Goal: Task Accomplishment & Management: Manage account settings

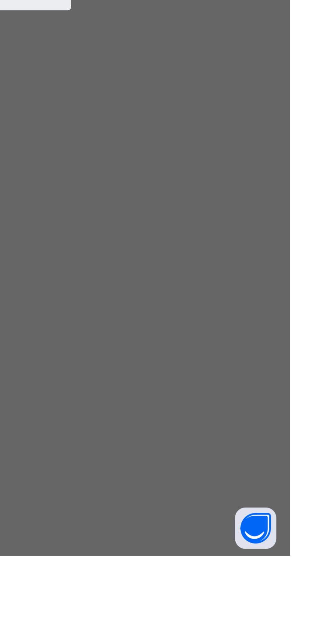
click at [215, 348] on div "Resume" at bounding box center [202, 342] width 25 height 11
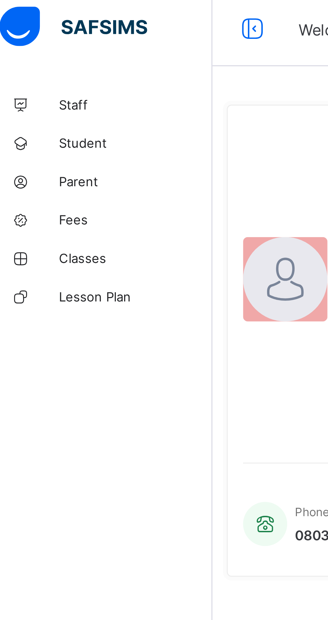
click at [53, 95] on span "Classes" at bounding box center [54, 93] width 54 height 5
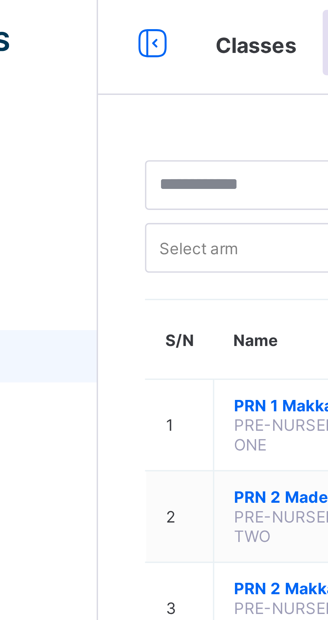
click at [121, 105] on span "PRN 1 Makkah" at bounding box center [132, 106] width 34 height 5
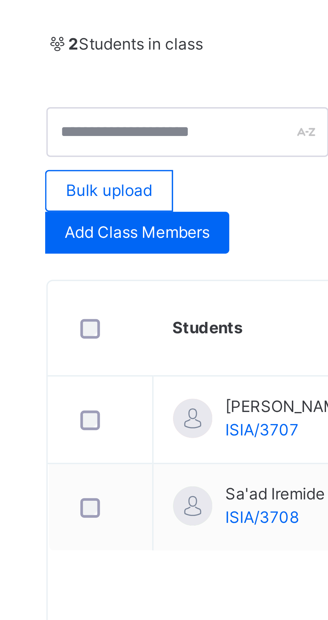
click at [106, 227] on span "Add Class Members" at bounding box center [115, 226] width 37 height 6
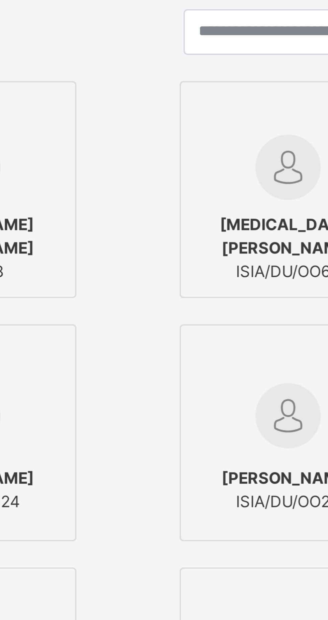
click at [175, 198] on icon at bounding box center [175, 198] width 0 height 0
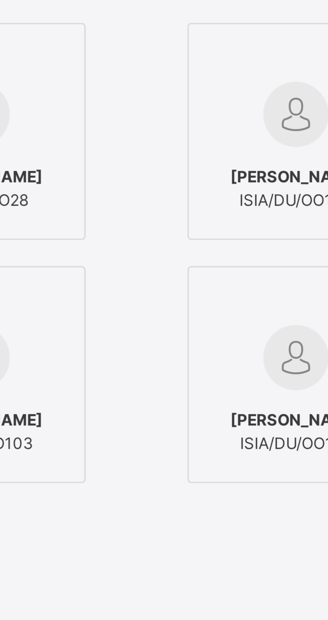
click at [194, 183] on input "text" at bounding box center [164, 178] width 73 height 12
type input "*"
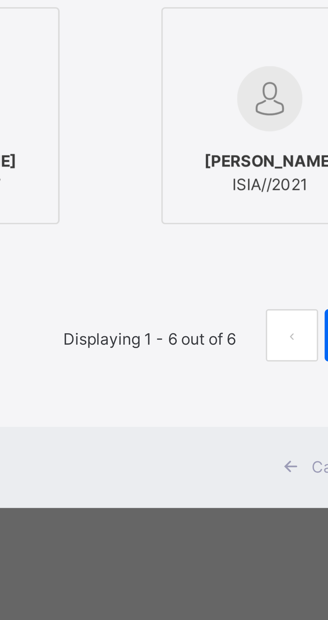
click at [200, 246] on input "******" at bounding box center [164, 240] width 73 height 12
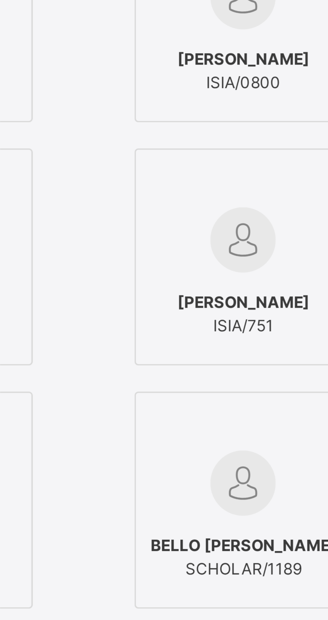
click at [197, 183] on input "******" at bounding box center [164, 178] width 73 height 12
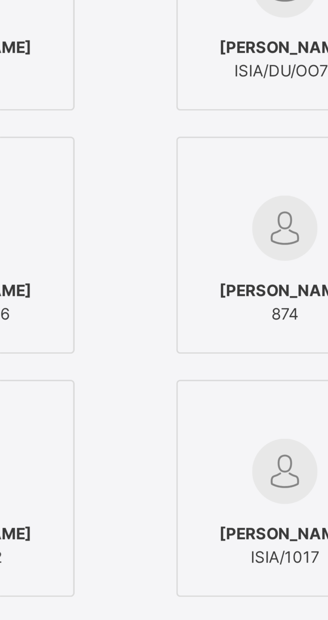
click at [200, 183] on input "**********" at bounding box center [164, 178] width 73 height 12
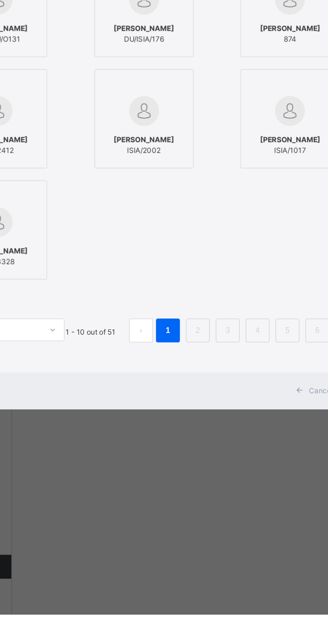
type input "**********"
click at [89, 239] on span "ISIA/3765" at bounding box center [73, 235] width 34 height 6
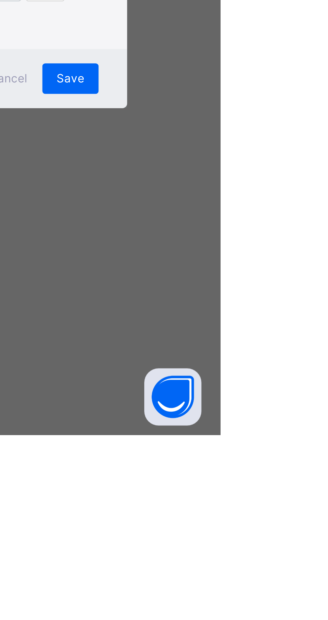
click at [285, 500] on div "Save" at bounding box center [276, 494] width 20 height 11
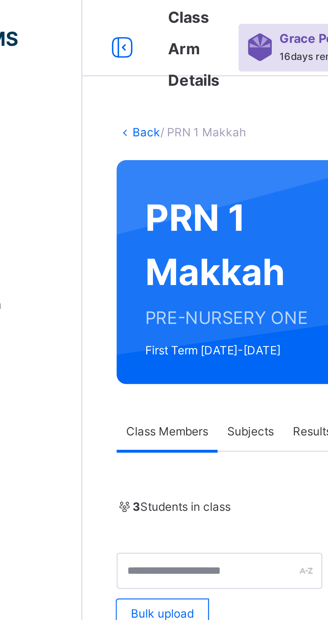
click at [101, 45] on link "Back" at bounding box center [103, 46] width 10 height 5
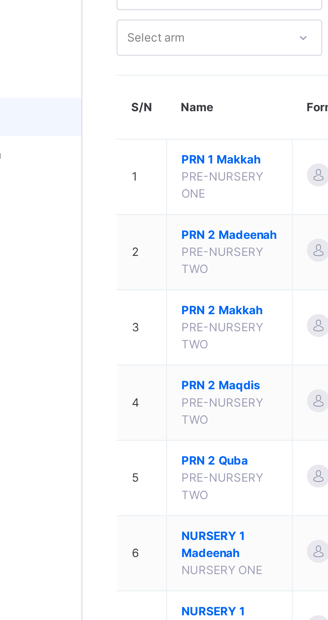
click at [120, 138] on span "PRN 2 Madeenah" at bounding box center [132, 135] width 34 height 6
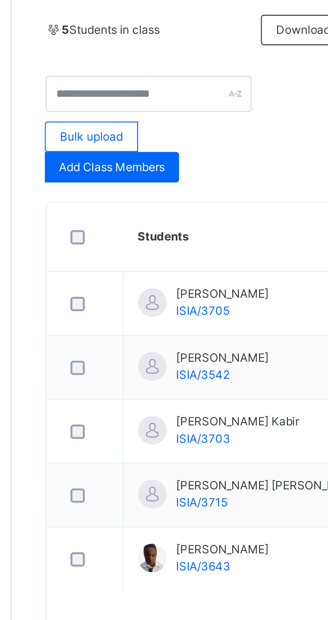
click at [108, 228] on span "Add Class Members" at bounding box center [115, 226] width 37 height 6
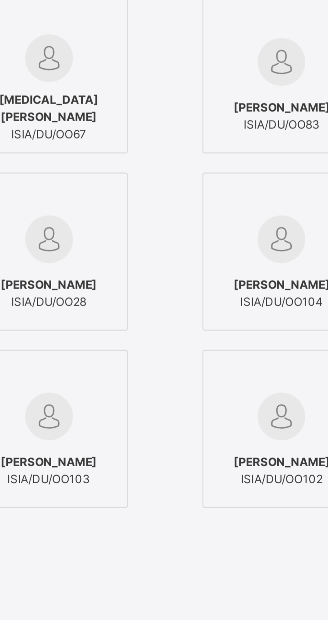
click at [202, 246] on div "[MEDICAL_DATA][PERSON_NAME] ISIA/DU/OO67" at bounding box center [164, 218] width 75 height 56
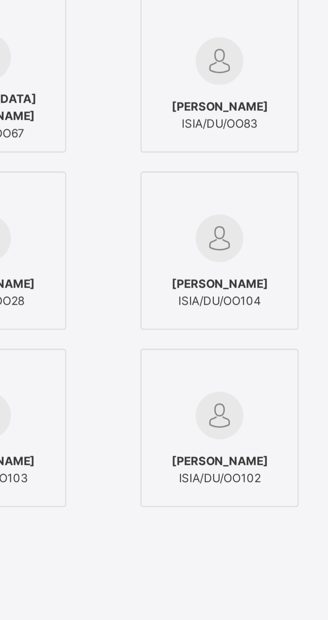
click at [200, 183] on input "text" at bounding box center [164, 178] width 73 height 12
type input "*"
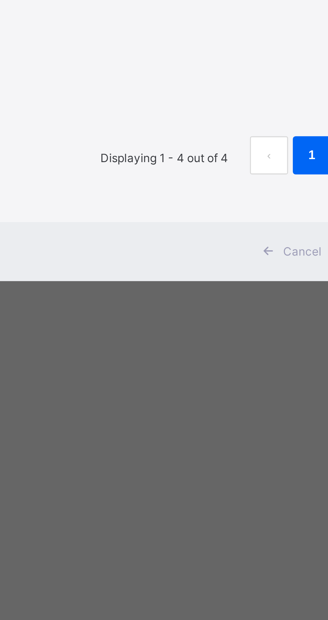
type input "********"
click at [171, 295] on span "[PERSON_NAME]" at bounding box center [154, 292] width 34 height 6
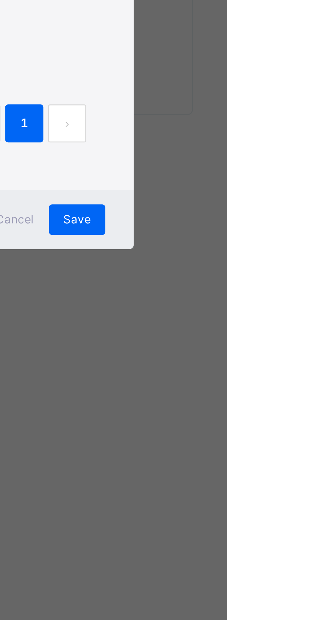
click at [280, 435] on span "Save" at bounding box center [276, 432] width 10 height 6
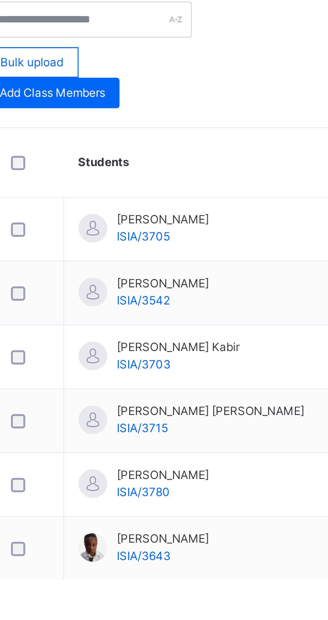
click at [108, 225] on span "Add Class Members" at bounding box center [115, 226] width 37 height 6
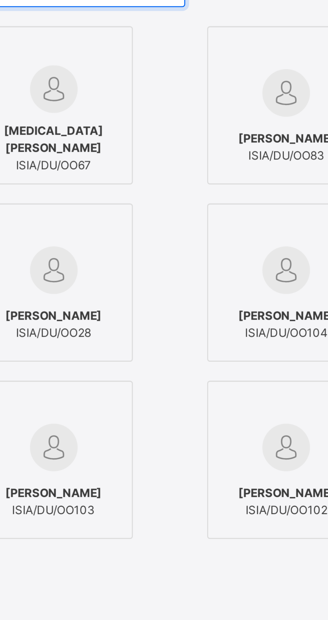
click at [190, 183] on input "text" at bounding box center [164, 178] width 73 height 12
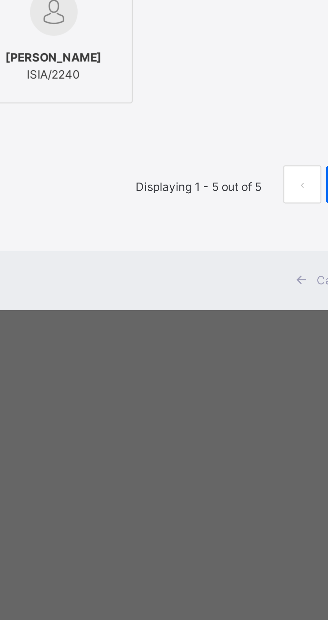
type input "*****"
click at [171, 301] on span "ISIA/3776" at bounding box center [154, 298] width 34 height 6
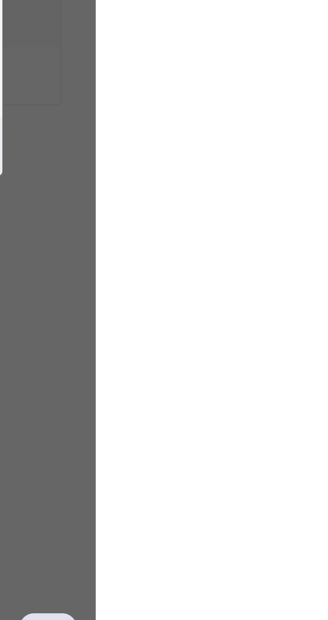
click at [285, 438] on div "Save" at bounding box center [276, 432] width 20 height 11
click at [280, 435] on span "Save" at bounding box center [276, 432] width 10 height 6
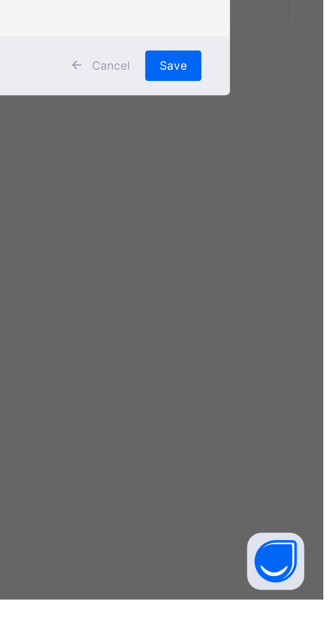
click at [310, 545] on div "Back / PRN 2 Madeenah PRN 2 Madeenah PRE-NURSERY TWO First Term [DATE]-[DATE] C…" at bounding box center [204, 310] width 248 height 620
click at [311, 550] on div "Back / PRN 2 Madeenah PRN 2 Madeenah PRE-NURSERY TWO First Term [DATE]-[DATE] C…" at bounding box center [204, 310] width 248 height 620
click at [314, 551] on div "Back / PRN 2 Madeenah PRN 2 Madeenah PRE-NURSERY TWO First Term [DATE]-[DATE] C…" at bounding box center [204, 310] width 248 height 620
click at [306, 551] on div "Back / PRN 2 Madeenah PRN 2 Madeenah PRE-NURSERY TWO First Term [DATE]-[DATE] C…" at bounding box center [204, 310] width 248 height 620
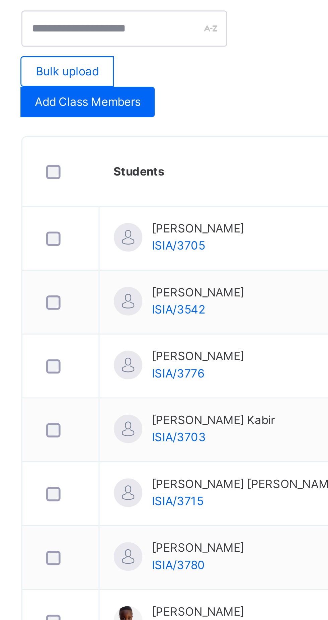
click at [106, 227] on span "Add Class Members" at bounding box center [115, 226] width 37 height 6
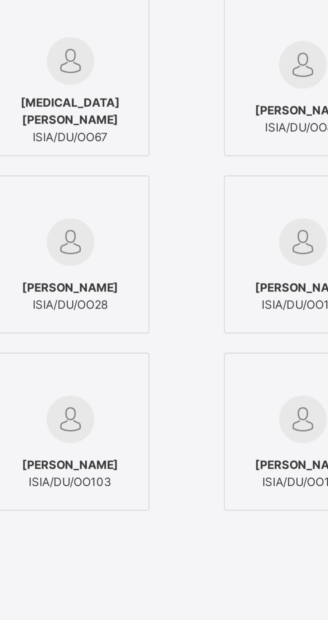
click at [190, 183] on input "text" at bounding box center [164, 178] width 73 height 12
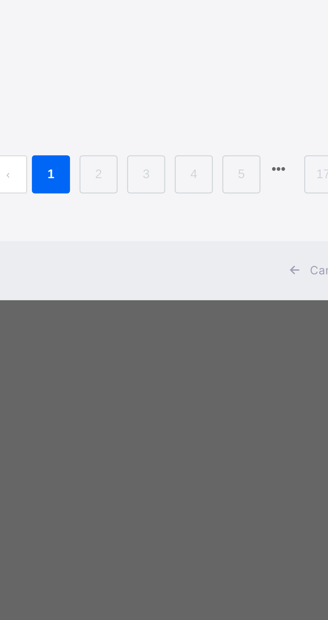
type input "**********"
click at [171, 357] on span "[PERSON_NAME]" at bounding box center [154, 354] width 34 height 6
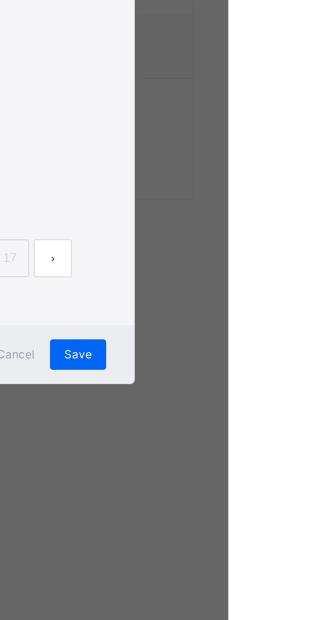
click at [280, 498] on span "Save" at bounding box center [276, 495] width 10 height 6
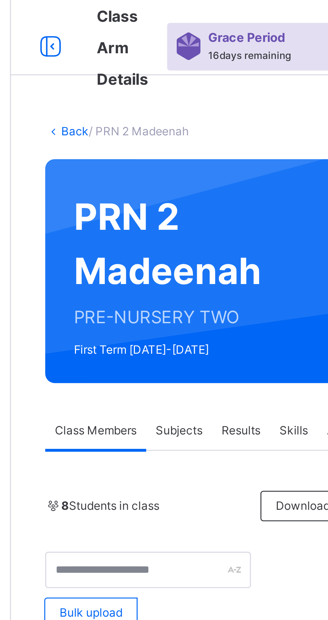
click at [99, 45] on link "Back" at bounding box center [103, 46] width 10 height 5
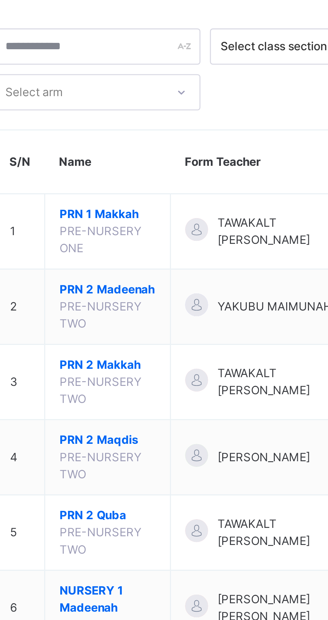
click at [124, 165] on span "PRN 2 Makkah" at bounding box center [132, 162] width 34 height 6
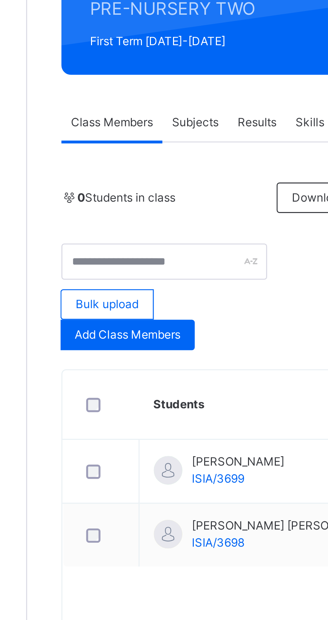
click at [101, 230] on div "Add Class Members" at bounding box center [115, 226] width 47 height 11
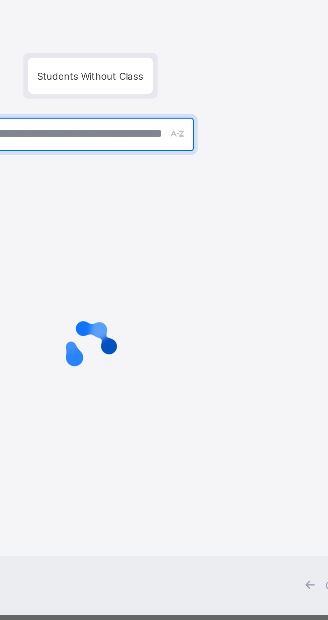
click at [189, 263] on input "text" at bounding box center [164, 257] width 73 height 12
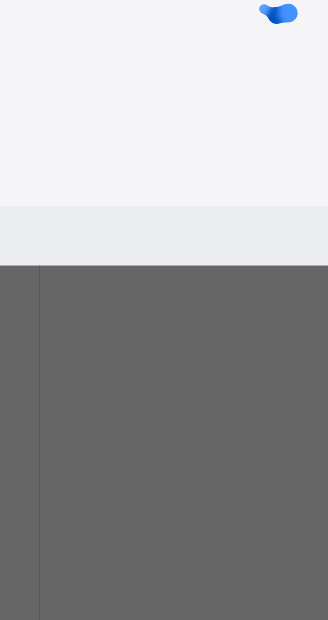
type input "****"
click at [100, 381] on div at bounding box center [164, 331] width 243 height 127
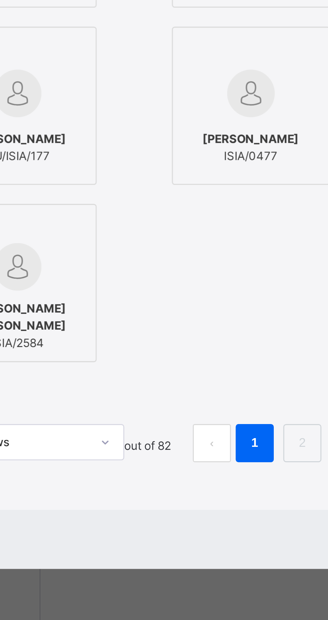
click at [172, 308] on label "[PERSON_NAME]/DU/O118" at bounding box center [155, 280] width 56 height 56
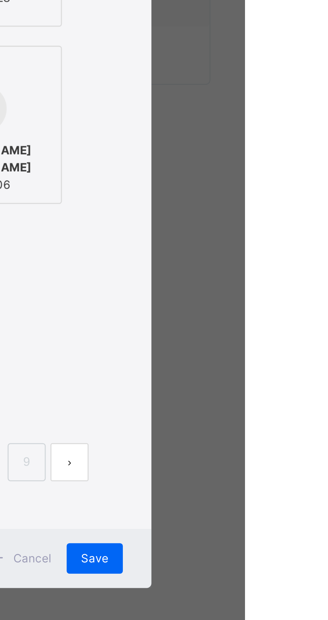
click at [260, 304] on div "[PERSON_NAME] ISIA/3328" at bounding box center [236, 294] width 48 height 19
click at [256, 260] on icon at bounding box center [256, 260] width 0 height 0
click at [245, 345] on img at bounding box center [236, 336] width 17 height 17
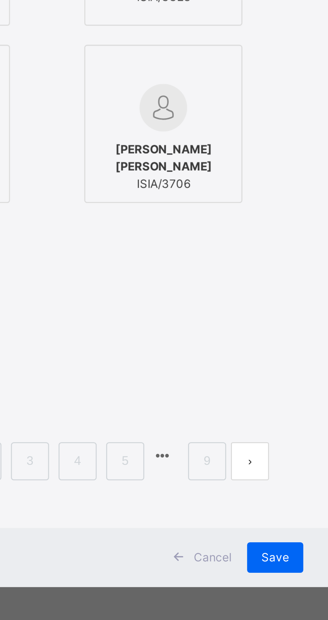
click at [175, 260] on icon at bounding box center [175, 260] width 0 height 0
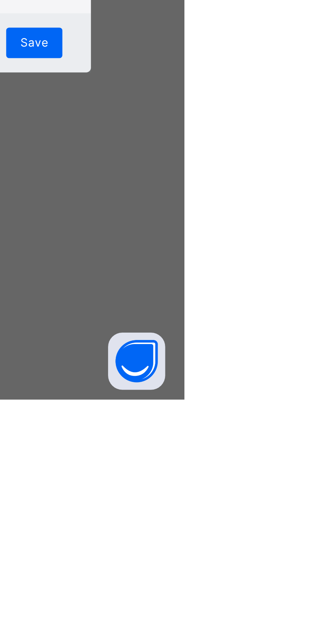
click at [280, 498] on span "Save" at bounding box center [276, 495] width 10 height 6
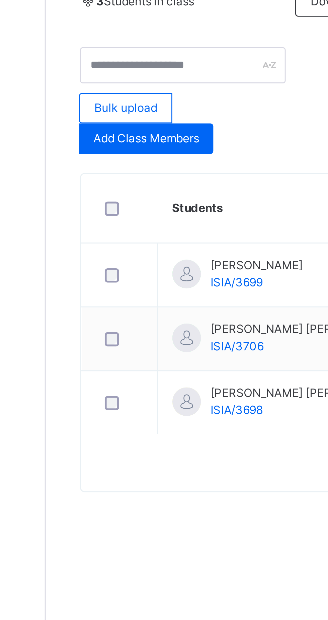
click at [103, 230] on div "Add Class Members" at bounding box center [115, 226] width 47 height 11
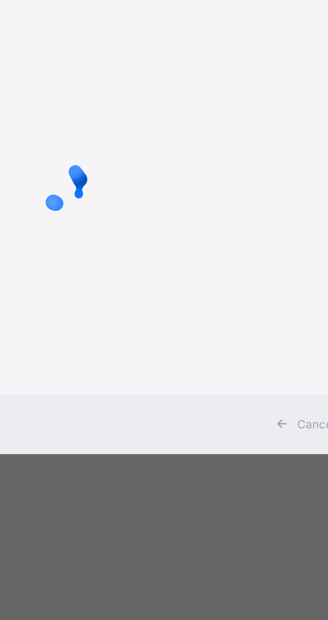
click at [192, 341] on div "Students Without Class" at bounding box center [164, 315] width 263 height 180
click at [192, 263] on input "text" at bounding box center [164, 257] width 73 height 12
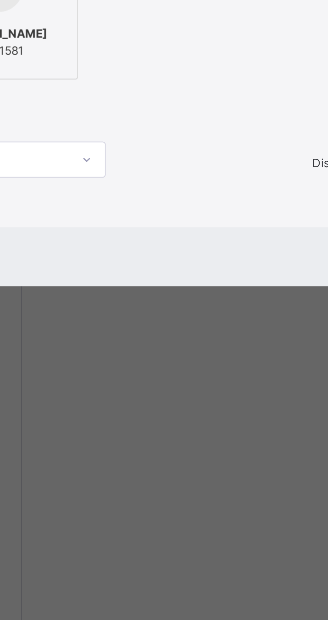
type input "*******"
click at [81, 283] on img at bounding box center [72, 274] width 17 height 17
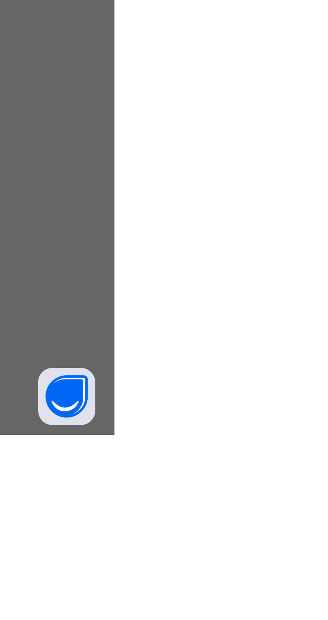
click at [280, 435] on span "Save" at bounding box center [276, 432] width 10 height 6
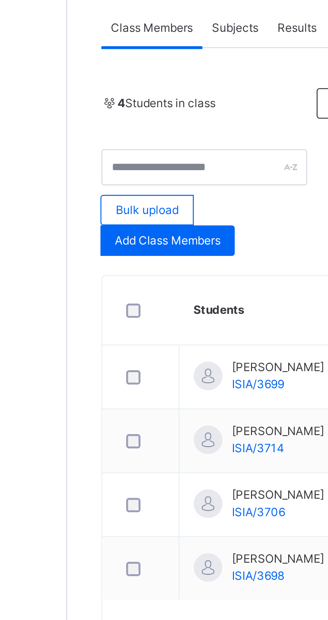
click at [105, 227] on span "Add Class Members" at bounding box center [115, 226] width 37 height 6
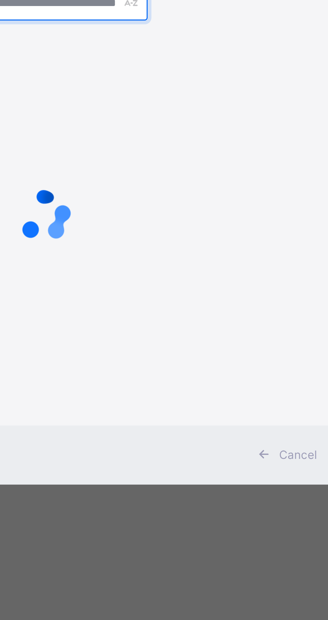
click at [188, 263] on input "text" at bounding box center [164, 257] width 73 height 12
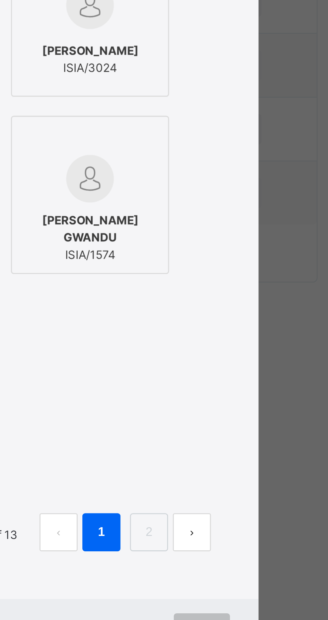
type input "*****"
click at [245, 222] on img at bounding box center [236, 213] width 17 height 17
click at [280, 498] on span "Save" at bounding box center [276, 495] width 10 height 6
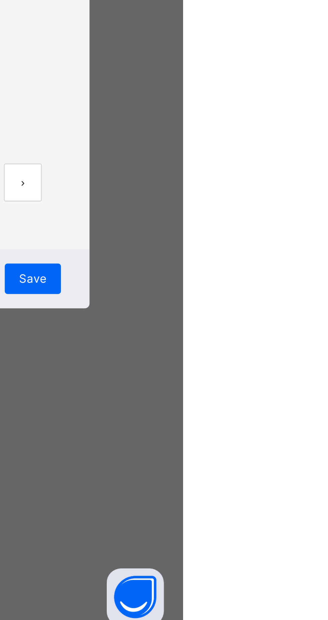
click at [285, 500] on div "Save" at bounding box center [276, 494] width 20 height 11
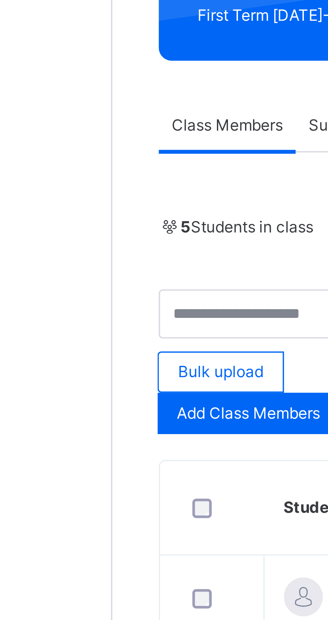
click at [101, 226] on span "Add Class Members" at bounding box center [115, 226] width 37 height 6
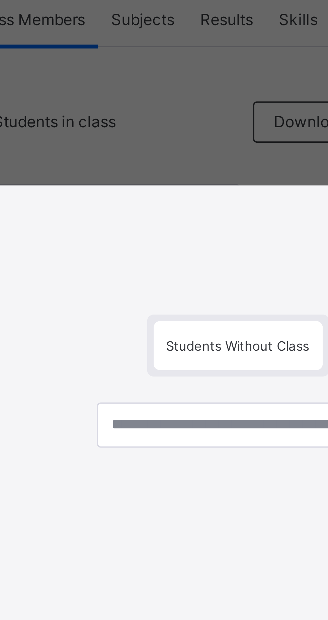
click at [200, 342] on div "Students Without Class" at bounding box center [164, 315] width 263 height 180
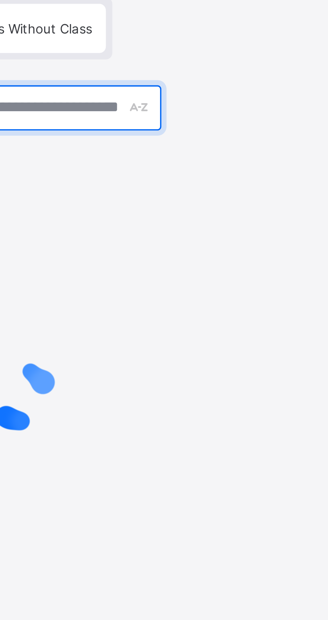
click at [200, 263] on input "text" at bounding box center [164, 257] width 73 height 12
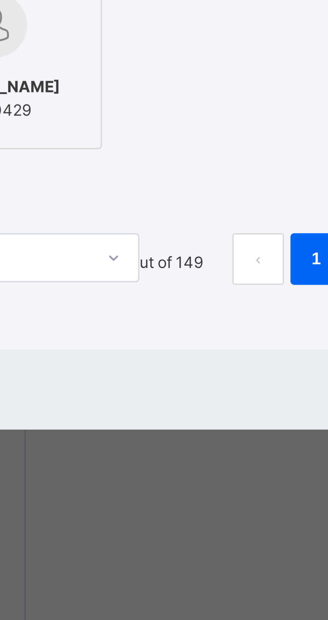
type input "**********"
click at [96, 348] on div at bounding box center [72, 337] width 48 height 19
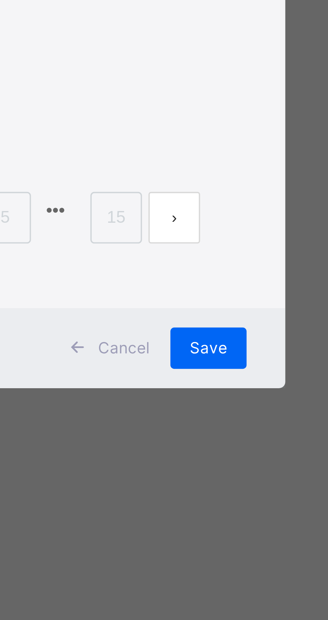
click at [279, 468] on ul "Displaying 1 - 10 out of 149 1 2 3 4 5 15" at bounding box center [174, 460] width 209 height 13
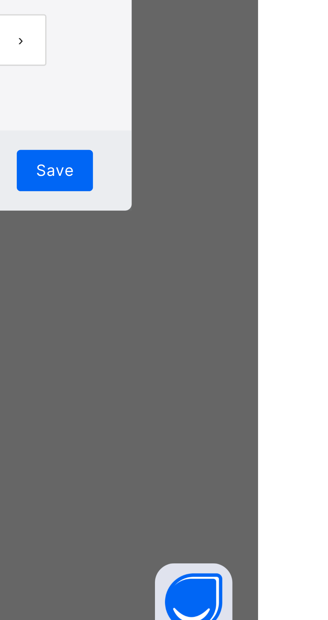
click at [280, 498] on span "Save" at bounding box center [276, 495] width 10 height 6
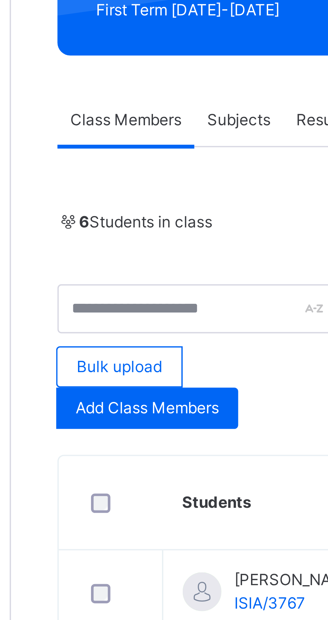
click at [128, 227] on span "Add Class Members" at bounding box center [115, 226] width 37 height 6
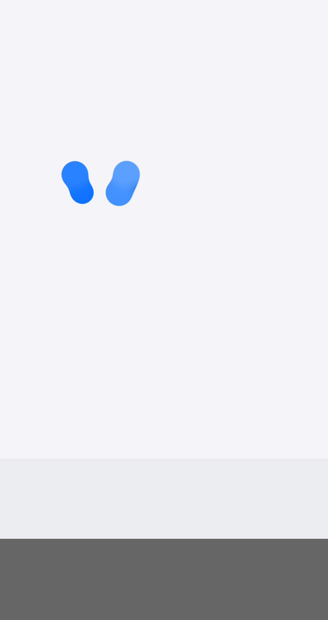
click at [200, 263] on input "text" at bounding box center [164, 257] width 73 height 12
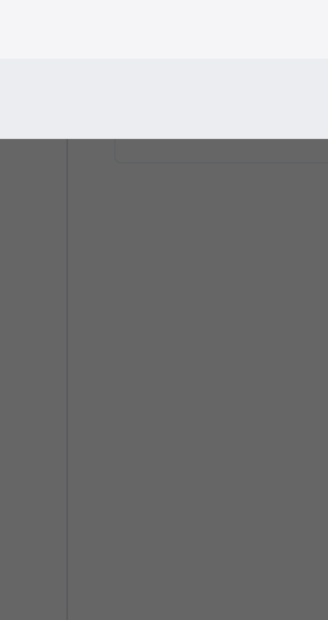
type input "*******"
click at [96, 329] on span "KHALEED EYIMOFE KAZEEM-ISAH" at bounding box center [72, 323] width 48 height 12
click at [280, 404] on span "Save" at bounding box center [276, 401] width 10 height 6
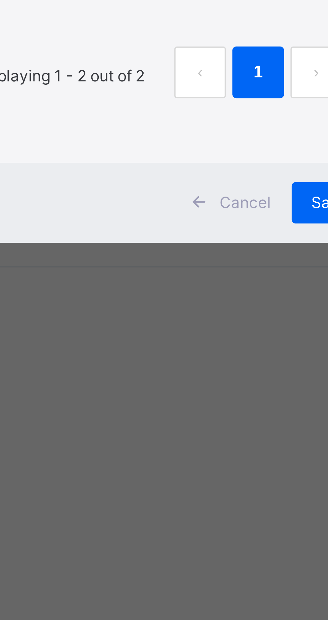
click at [179, 297] on div at bounding box center [154, 292] width 48 height 10
click at [215, 375] on div "Back / PRN 2 Makkah PRN 2 Makkah PRE-NURSERY TWO First Term [DATE]-[DATE] Class…" at bounding box center [204, 310] width 248 height 620
click at [218, 376] on div "Back / PRN 2 Makkah PRN 2 Makkah PRE-NURSERY TWO First Term [DATE]-[DATE] Class…" at bounding box center [204, 310] width 248 height 620
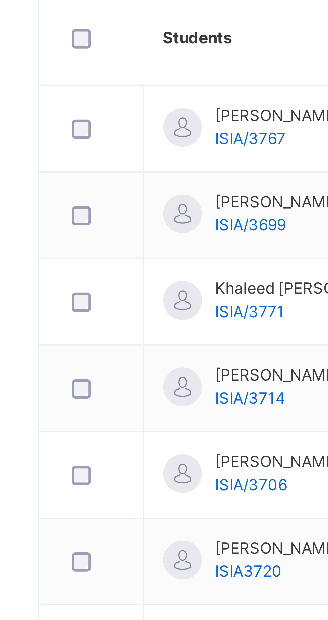
click at [107, 227] on span "Add Class Members" at bounding box center [115, 226] width 37 height 6
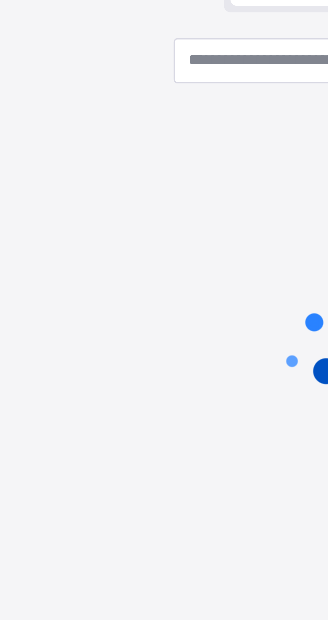
click at [185, 343] on div "Students Without Class" at bounding box center [164, 315] width 263 height 180
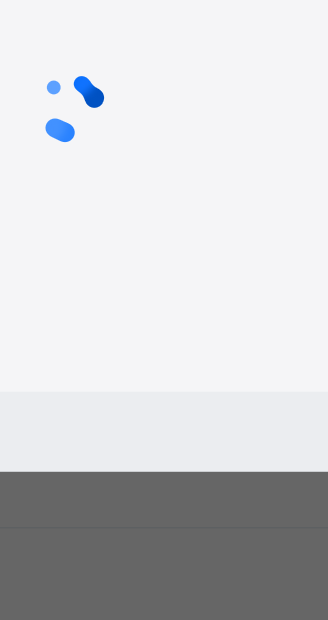
click at [187, 263] on input "text" at bounding box center [164, 257] width 73 height 12
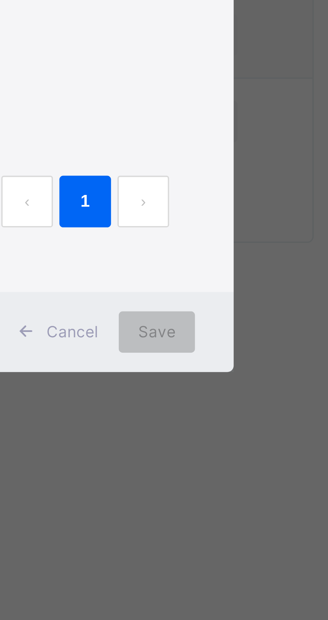
type input "*****"
click at [253, 326] on span "[PERSON_NAME]" at bounding box center [236, 323] width 34 height 6
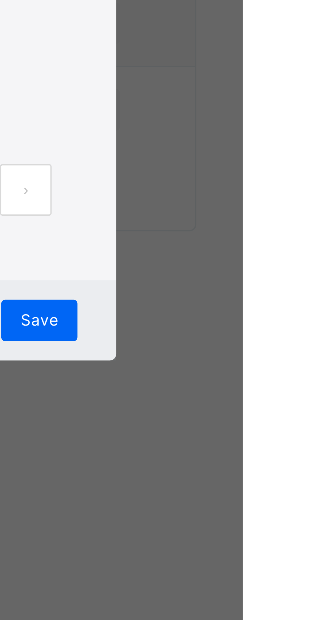
click at [285, 443] on div "10 Rows Displaying 1 - 7 out of 7 1" at bounding box center [164, 426] width 243 height 33
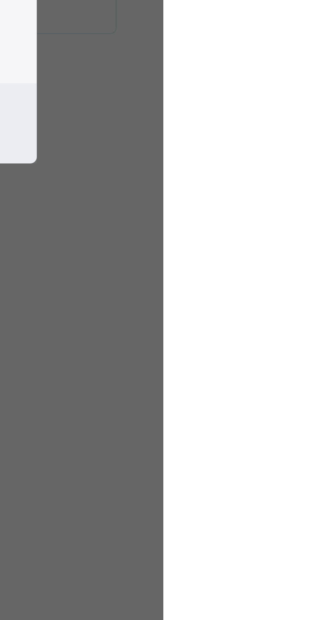
click at [280, 467] on span "Save" at bounding box center [276, 464] width 10 height 6
click at [285, 469] on div "Save" at bounding box center [276, 463] width 20 height 11
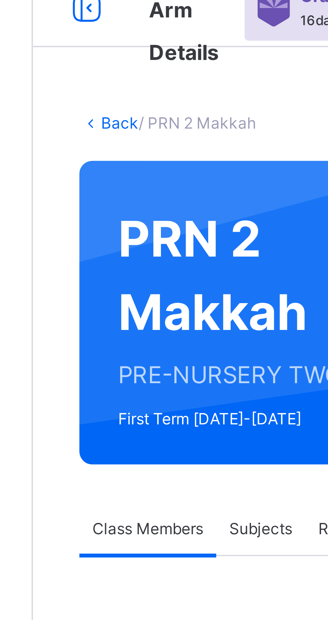
click at [101, 47] on link "Back" at bounding box center [103, 46] width 10 height 5
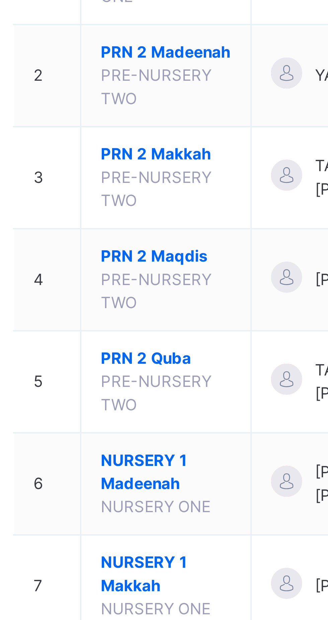
click at [132, 191] on span "PRN 2 Maqdis" at bounding box center [132, 188] width 34 height 6
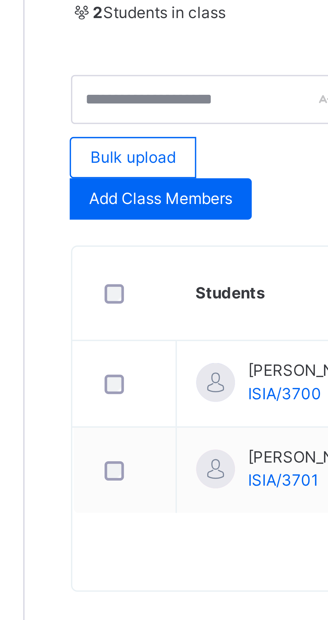
click at [116, 230] on div "Add Class Members" at bounding box center [115, 226] width 47 height 11
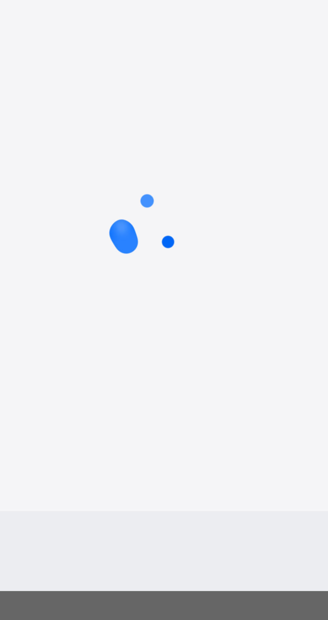
click at [193, 263] on input "text" at bounding box center [164, 257] width 73 height 12
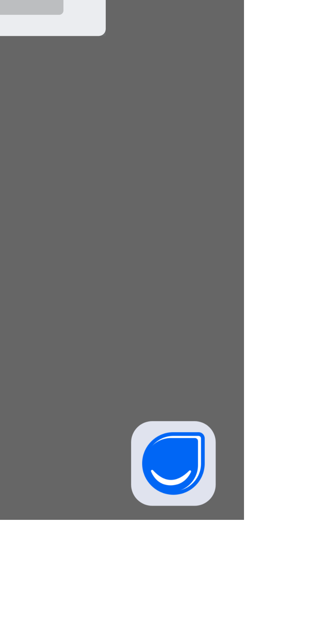
type input "*******"
click at [260, 465] on link "2" at bounding box center [257, 461] width 6 height 9
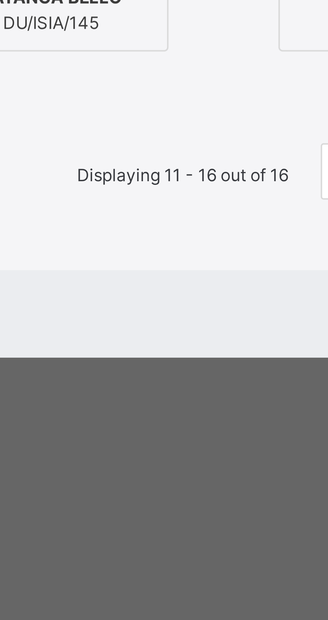
click at [179, 304] on div "[PERSON_NAME] [PERSON_NAME]/3781" at bounding box center [154, 294] width 48 height 19
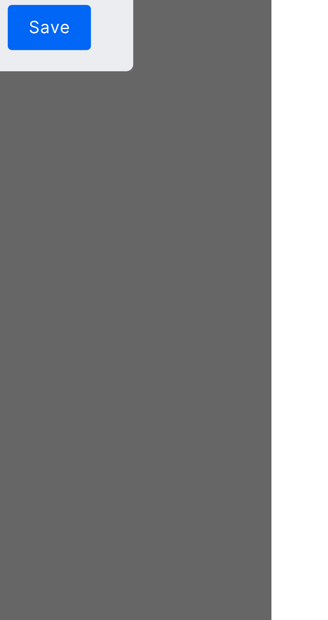
click at [280, 435] on span "Save" at bounding box center [276, 432] width 10 height 6
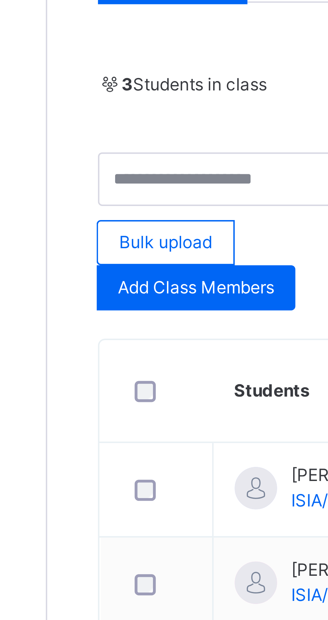
click at [111, 230] on div "Add Class Members" at bounding box center [115, 226] width 47 height 11
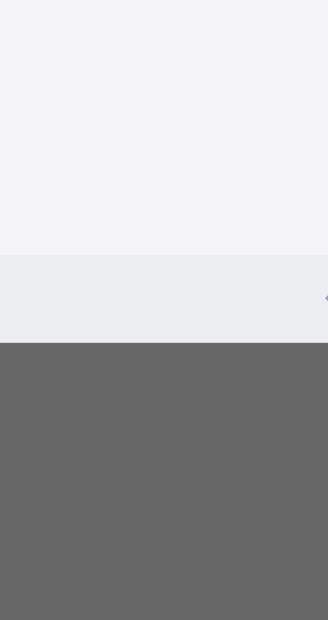
click at [200, 375] on div at bounding box center [164, 331] width 243 height 127
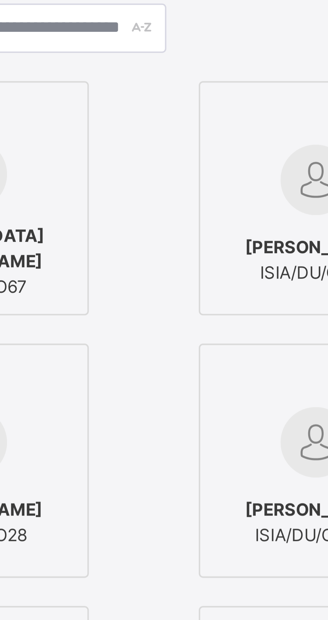
click at [199, 265] on div "Students Without Class [PERSON_NAME] [PERSON_NAME]/2988 [MEDICAL_DATA][PERSON_N…" at bounding box center [164, 314] width 263 height 339
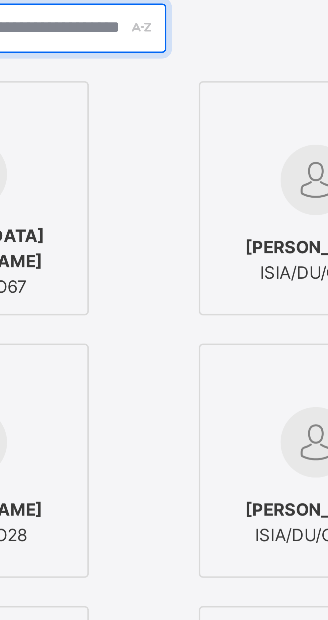
click at [195, 183] on input "text" at bounding box center [164, 178] width 73 height 12
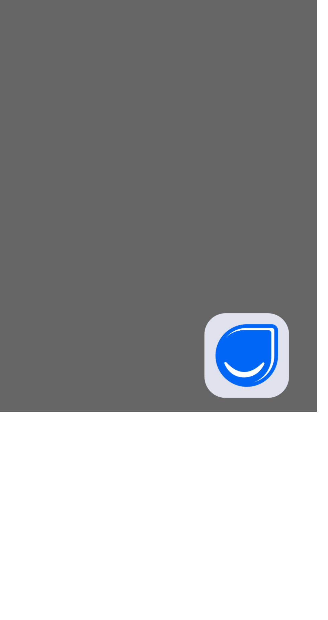
type input "*****"
click at [243, 465] on link "2" at bounding box center [240, 461] width 6 height 9
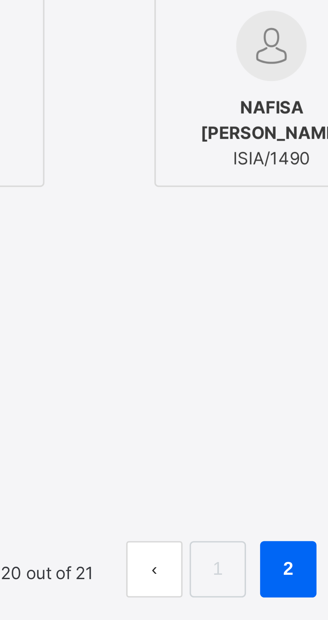
click at [179, 304] on div "[PERSON_NAME] [PERSON_NAME]/3764" at bounding box center [154, 294] width 48 height 19
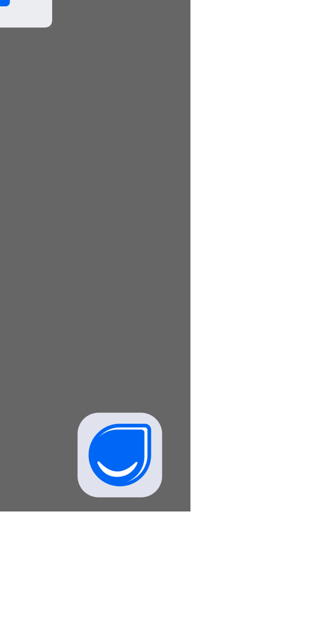
click at [280, 498] on span "Save" at bounding box center [276, 495] width 10 height 6
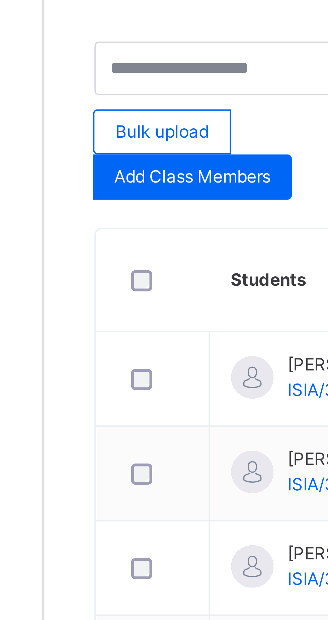
click at [116, 228] on span "Add Class Members" at bounding box center [115, 226] width 37 height 6
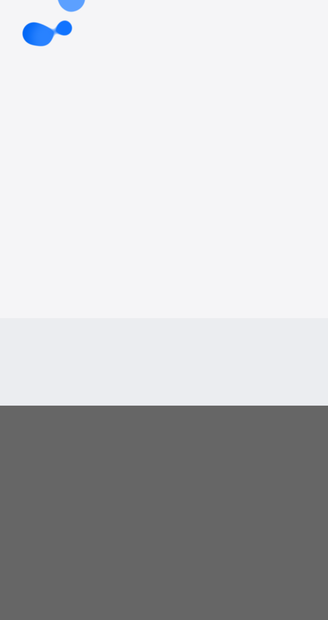
click at [195, 263] on input "text" at bounding box center [164, 257] width 73 height 12
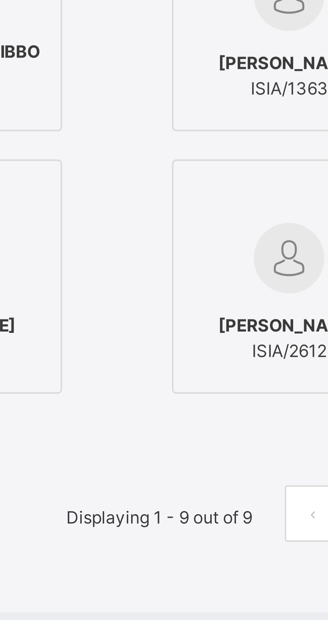
type input "*****"
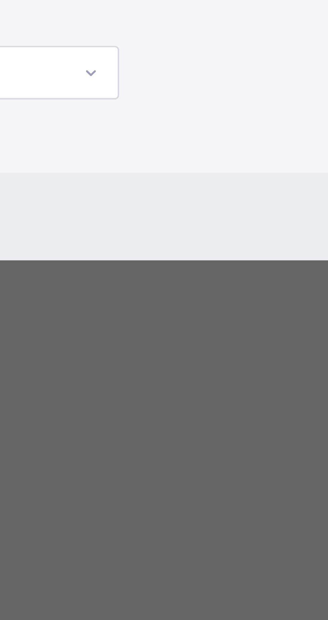
click at [89, 388] on span "[PERSON_NAME]" at bounding box center [73, 385] width 34 height 6
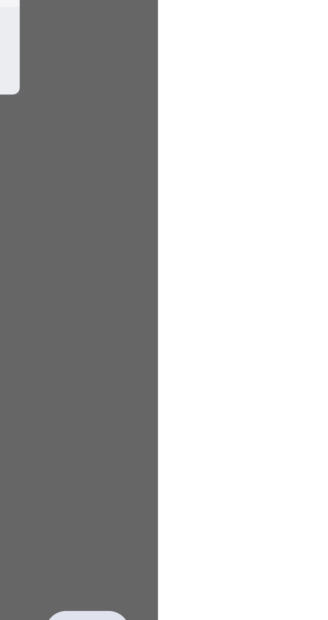
click at [280, 467] on span "Save" at bounding box center [276, 464] width 10 height 6
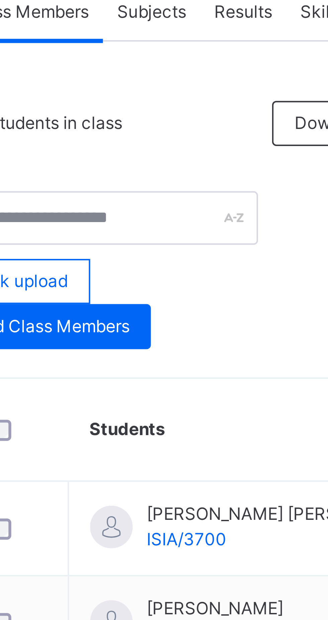
click at [119, 226] on span "Add Class Members" at bounding box center [115, 226] width 37 height 6
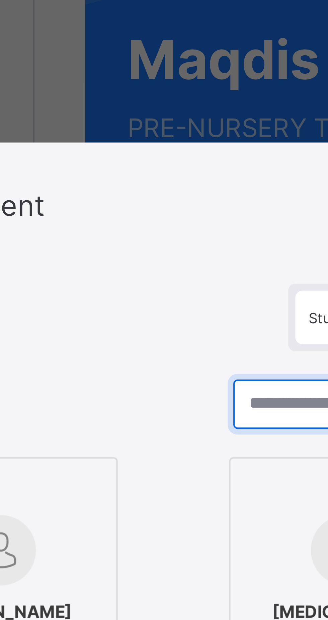
click at [196, 183] on input "text" at bounding box center [164, 178] width 73 height 12
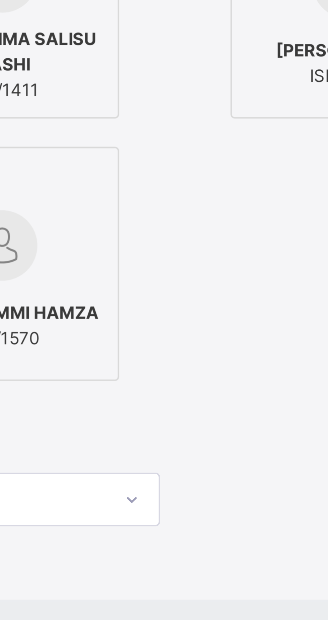
type input "****"
click at [96, 301] on span "ISIA/3768" at bounding box center [72, 298] width 48 height 6
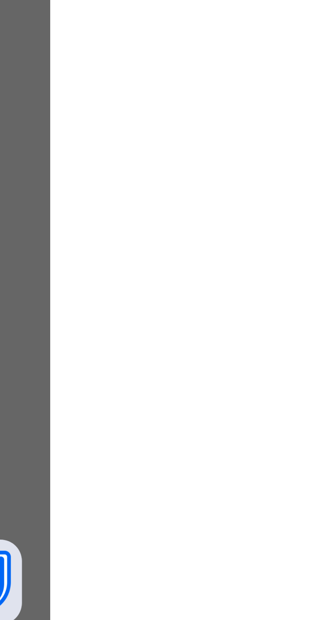
click at [279, 468] on button "next page" at bounding box center [271, 460] width 13 height 13
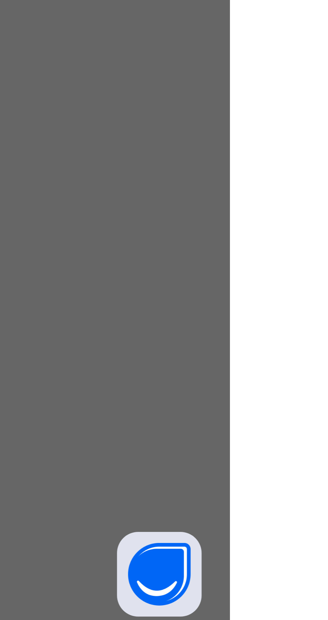
click at [280, 404] on span "Save" at bounding box center [276, 401] width 10 height 6
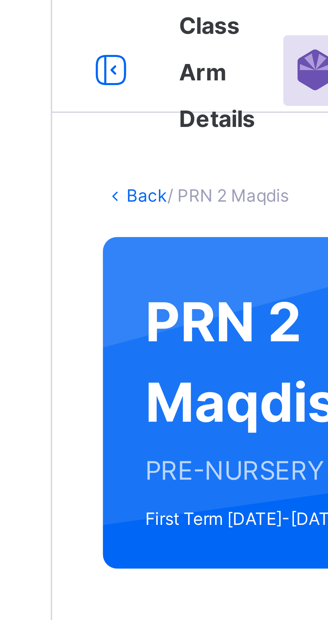
click at [99, 48] on link "Back" at bounding box center [103, 46] width 10 height 5
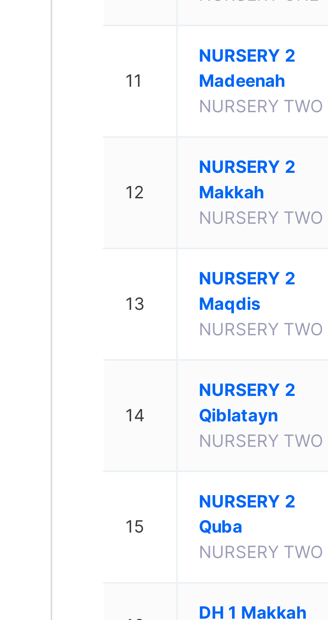
click at [125, 377] on span "NURSERY 2 Madeenah" at bounding box center [132, 370] width 34 height 12
